Goal: Information Seeking & Learning: Learn about a topic

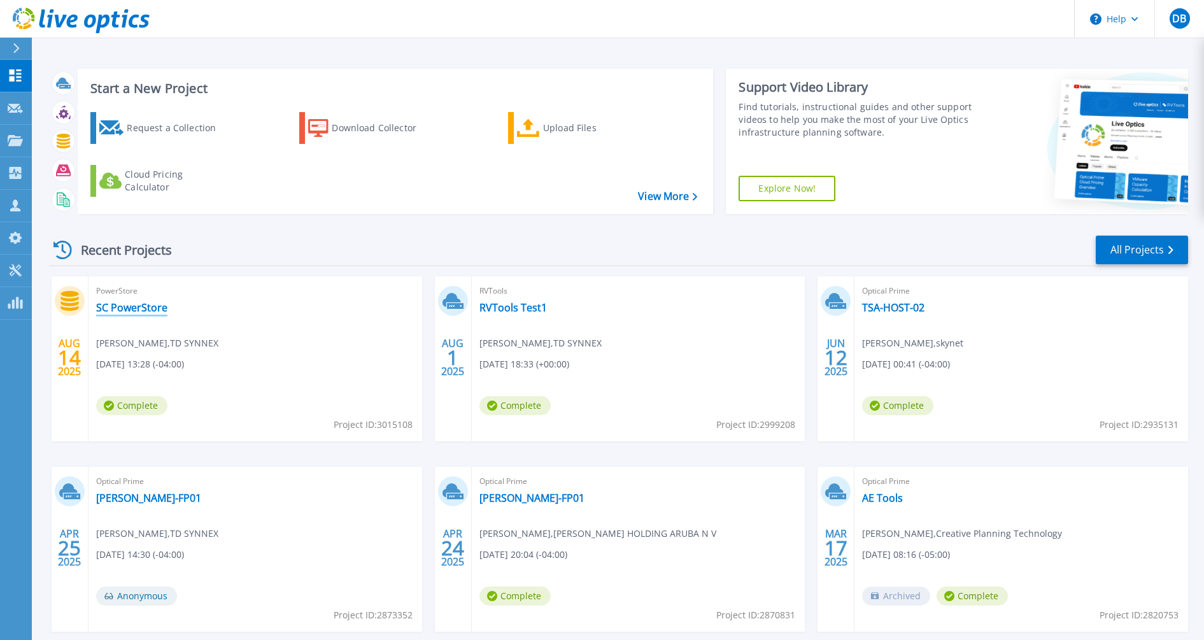
click at [145, 311] on link "SC PowerStore" at bounding box center [131, 307] width 71 height 13
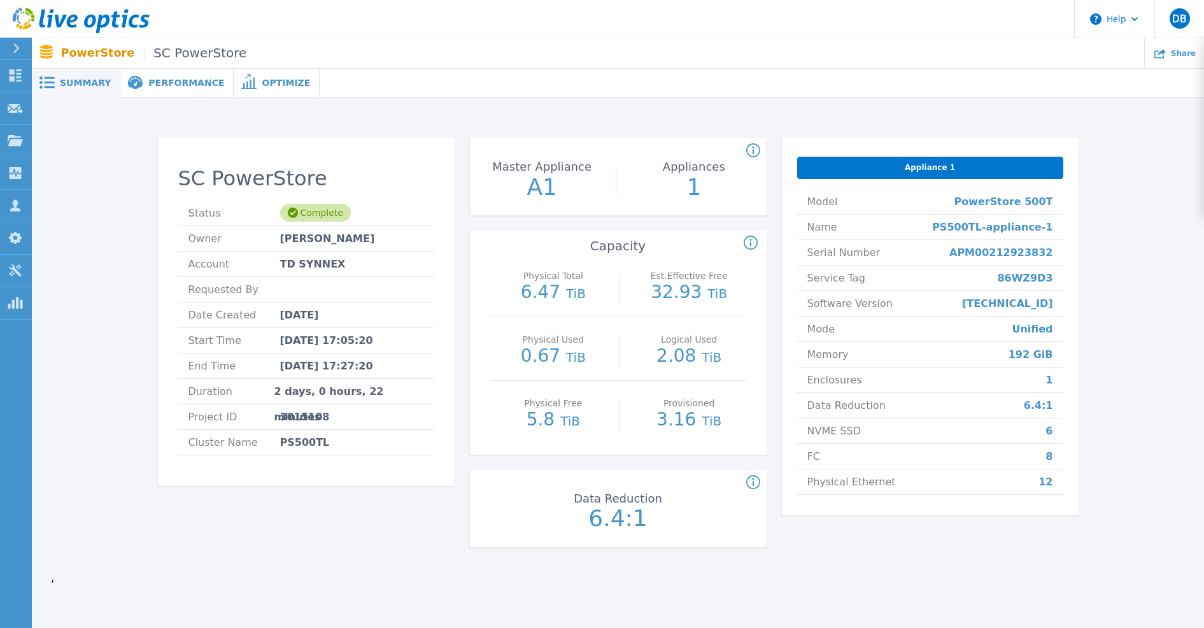
click at [171, 84] on span "Performance" at bounding box center [186, 82] width 76 height 9
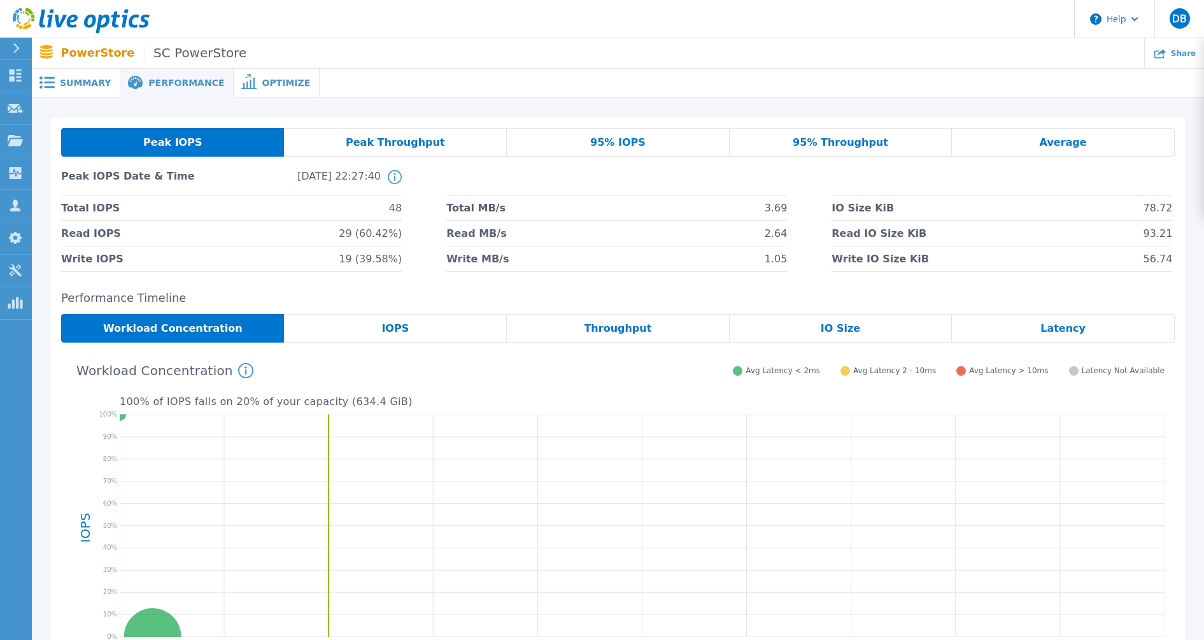
click at [262, 78] on span "Optimize" at bounding box center [286, 82] width 48 height 9
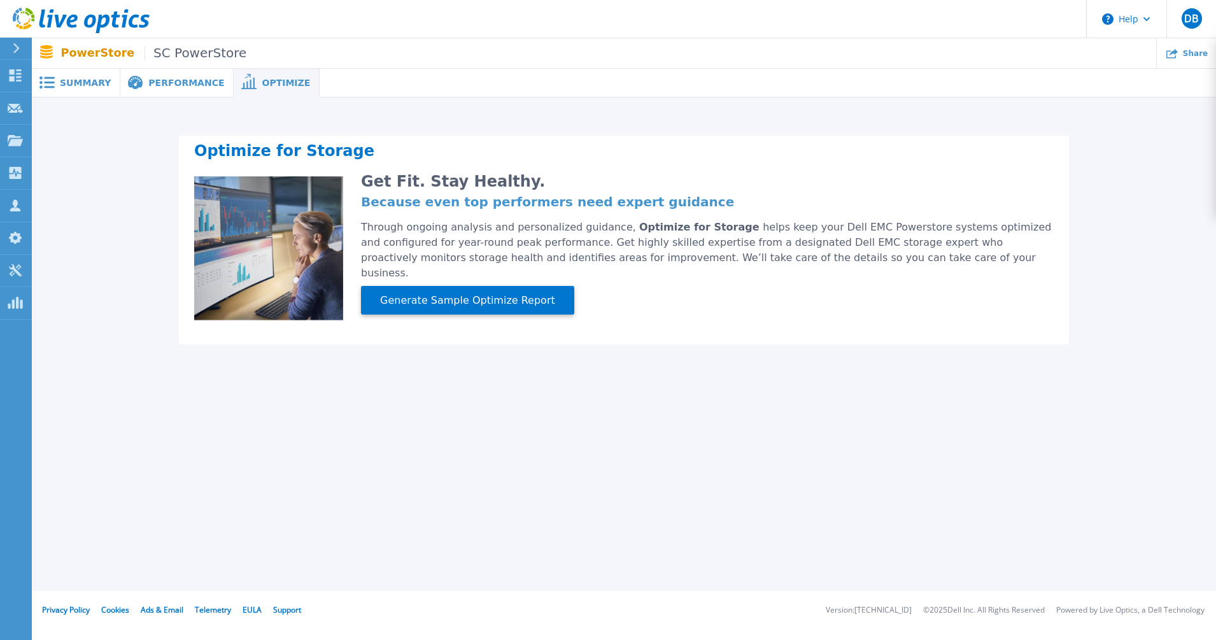
click at [186, 81] on span "Performance" at bounding box center [186, 82] width 76 height 9
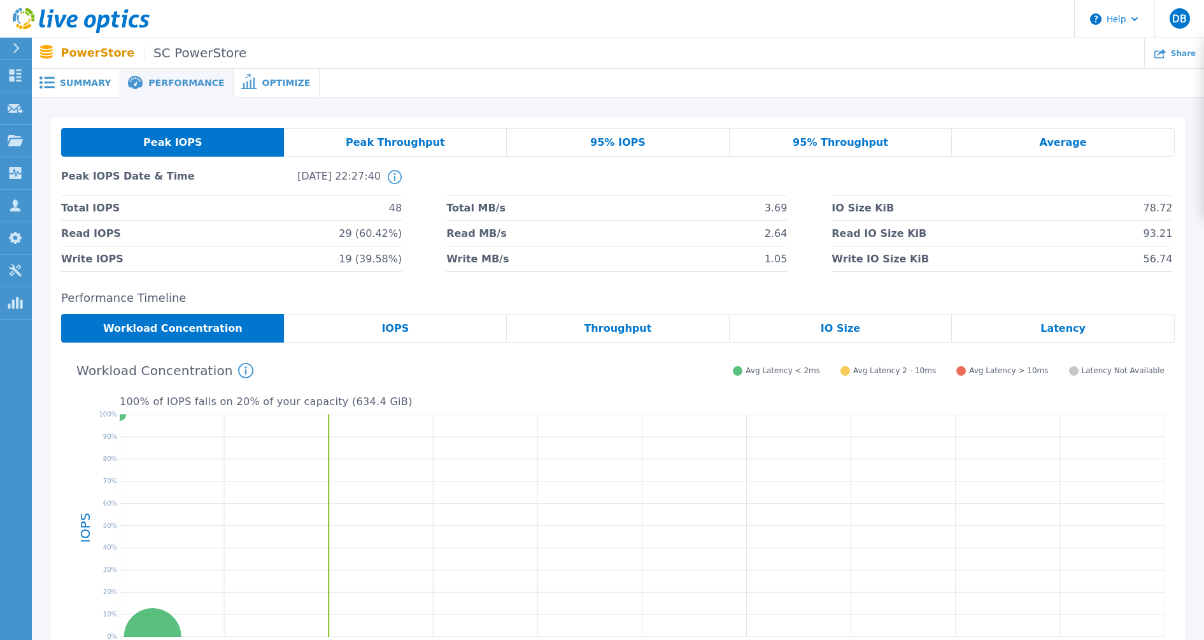
click at [399, 328] on span "IOPS" at bounding box center [394, 328] width 27 height 10
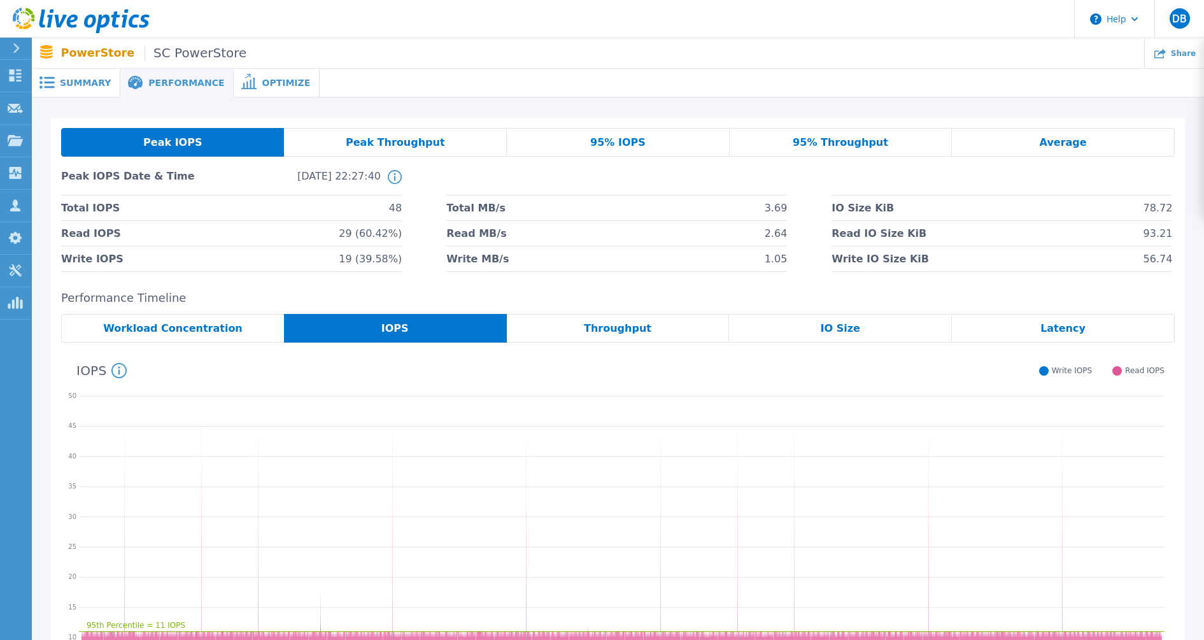
click at [576, 329] on div "Throughput" at bounding box center [618, 328] width 223 height 29
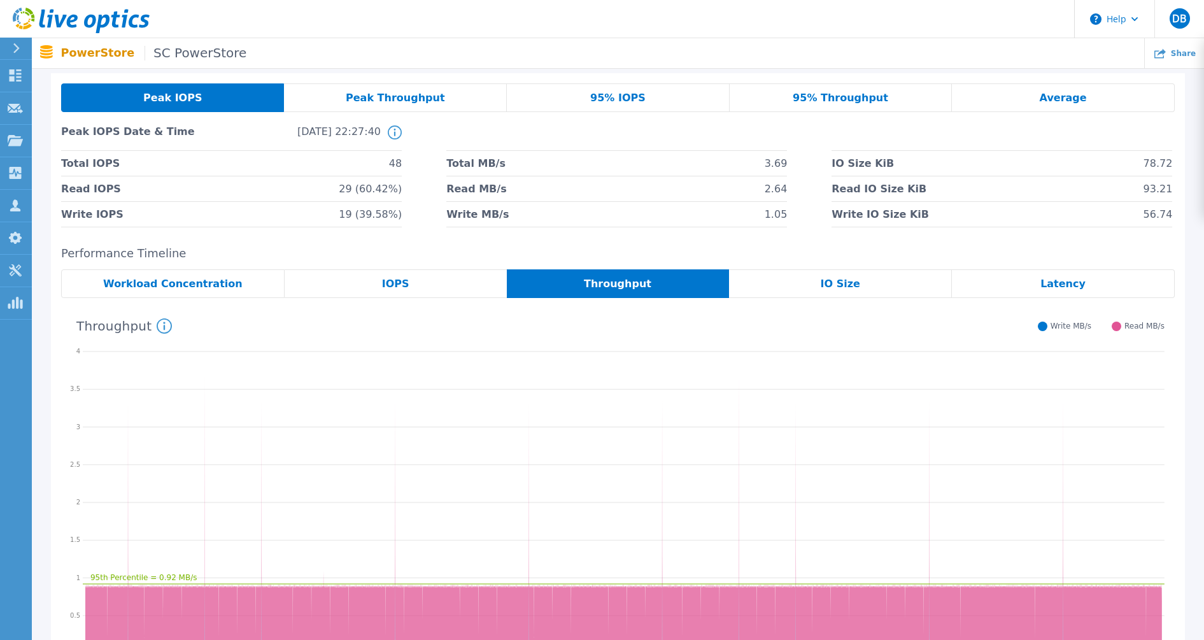
scroll to position [44, 0]
click at [833, 295] on div "IO Size" at bounding box center [840, 284] width 223 height 29
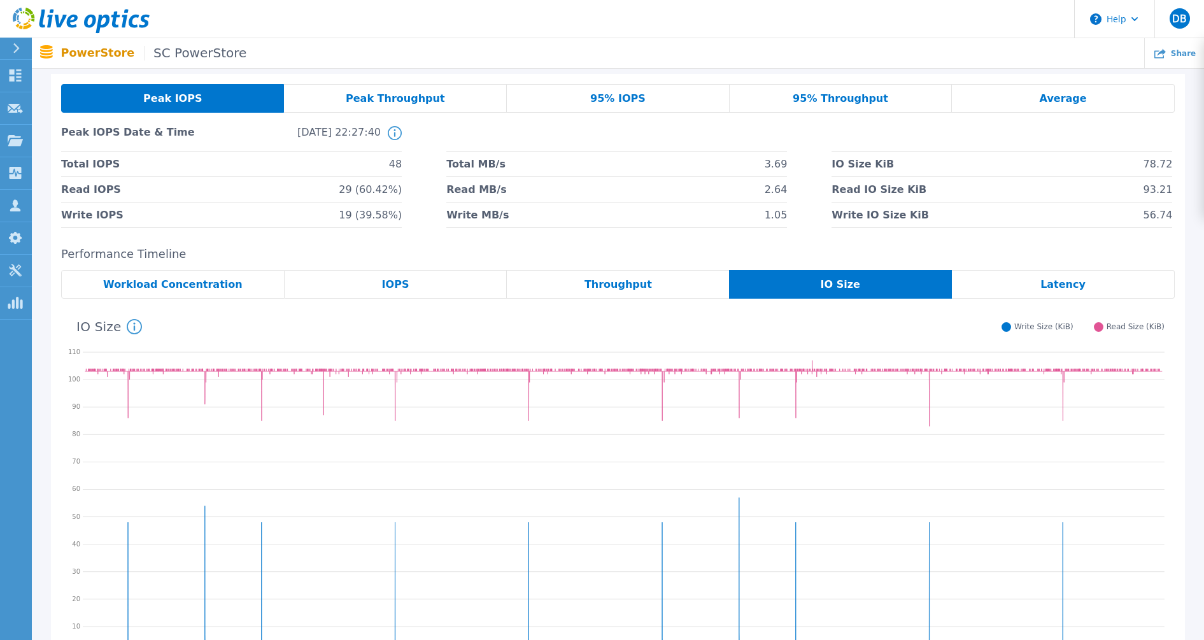
click at [211, 284] on span "Workload Concentration" at bounding box center [172, 285] width 139 height 10
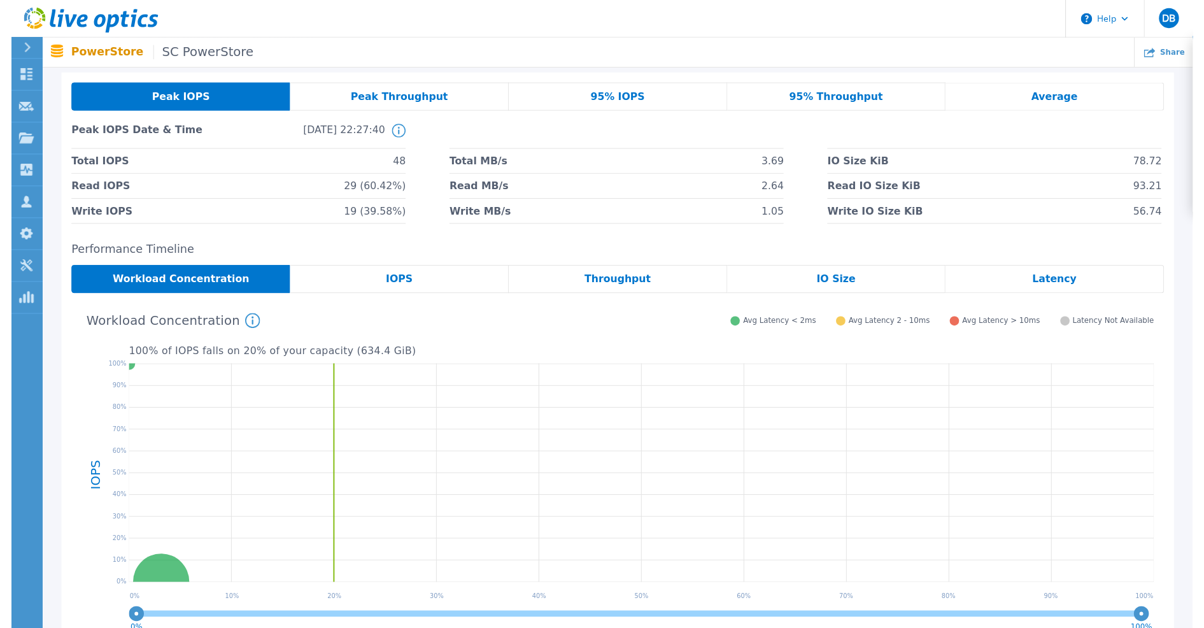
scroll to position [0, 0]
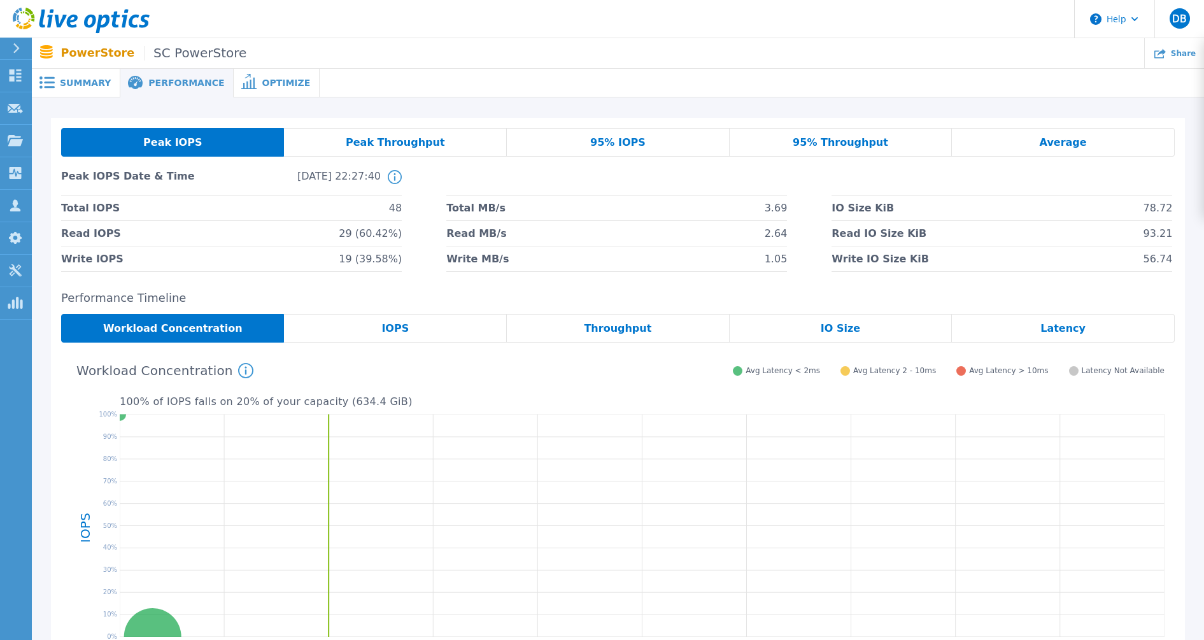
click at [76, 78] on span "Summary" at bounding box center [85, 82] width 51 height 9
